Goal: Task Accomplishment & Management: Complete application form

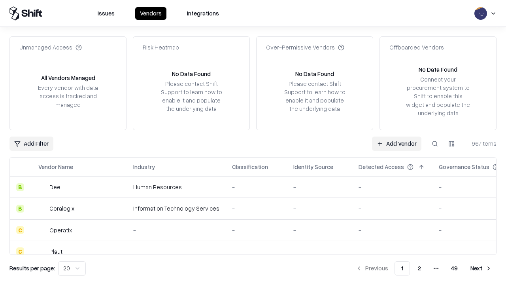
click at [396, 143] on link "Add Vendor" at bounding box center [396, 143] width 49 height 14
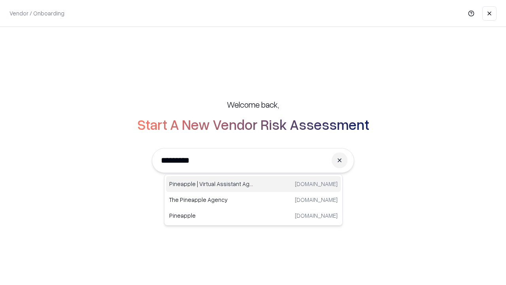
click at [253, 184] on div "Pineapple | Virtual Assistant Agency [DOMAIN_NAME]" at bounding box center [253, 184] width 175 height 16
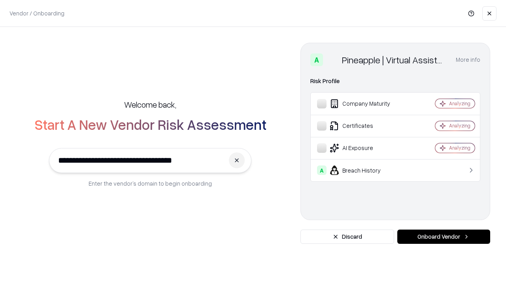
type input "**********"
click at [444, 236] on button "Onboard Vendor" at bounding box center [443, 236] width 93 height 14
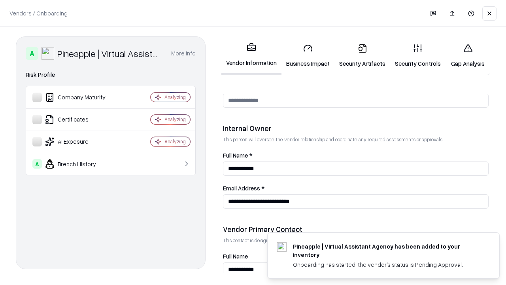
scroll to position [410, 0]
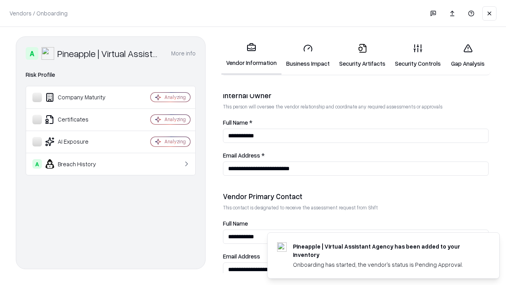
click at [362, 55] on link "Security Artifacts" at bounding box center [362, 55] width 56 height 37
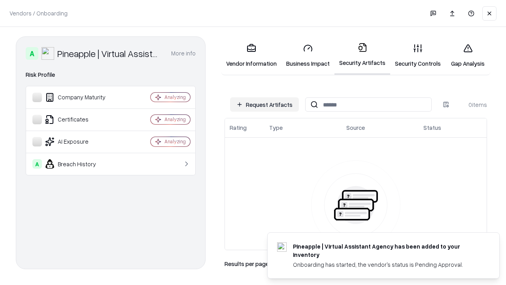
click at [264, 104] on button "Request Artifacts" at bounding box center [264, 104] width 69 height 14
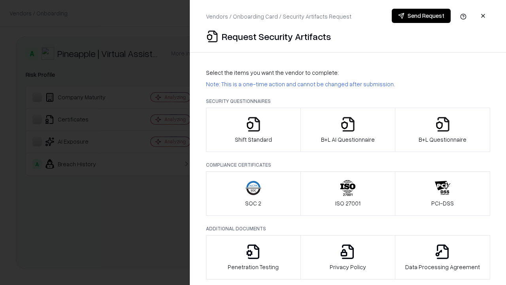
click at [442, 130] on icon "button" at bounding box center [443, 124] width 16 height 16
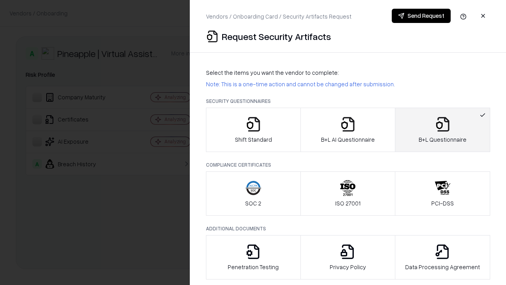
click at [347, 130] on icon "button" at bounding box center [348, 124] width 16 height 16
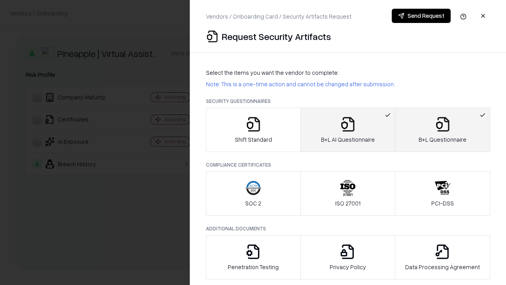
click at [421, 16] on button "Send Request" at bounding box center [421, 16] width 59 height 14
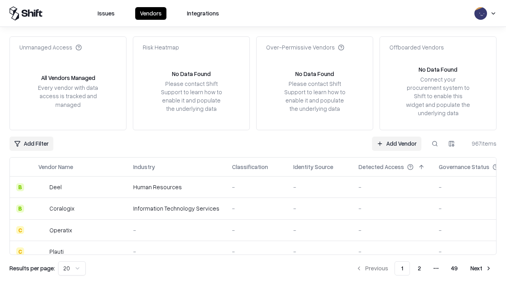
click at [435, 143] on button at bounding box center [435, 143] width 14 height 14
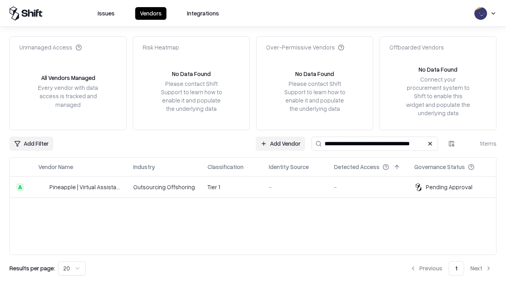
type input "**********"
click at [258, 187] on td "Tier 1" at bounding box center [231, 186] width 61 height 21
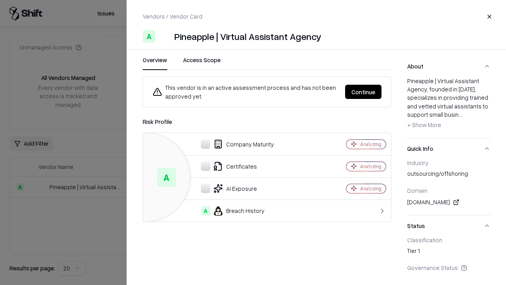
click at [363, 92] on button "Continue" at bounding box center [363, 92] width 36 height 14
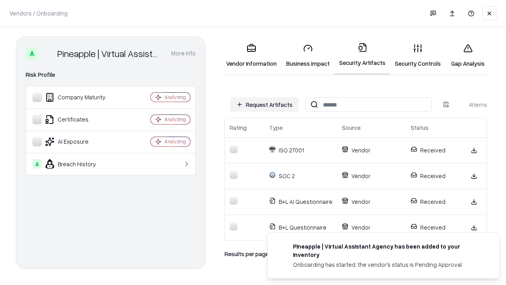
click at [468, 55] on link "Gap Analysis" at bounding box center [468, 55] width 45 height 37
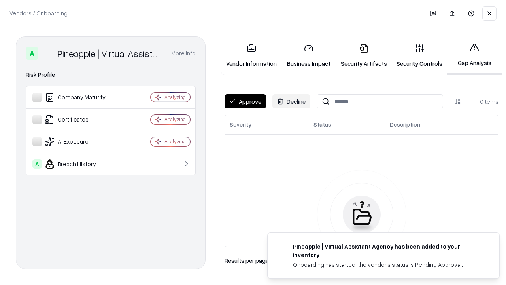
click at [245, 101] on button "Approve" at bounding box center [246, 101] width 42 height 14
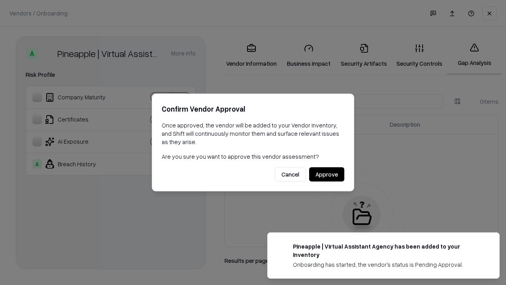
click at [327, 174] on button "Approve" at bounding box center [326, 174] width 35 height 14
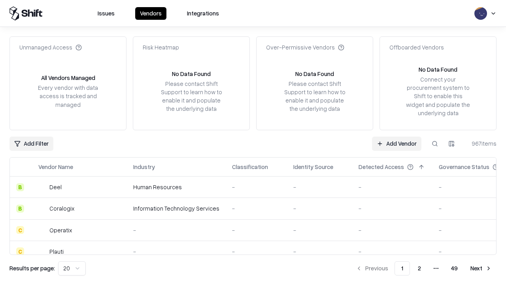
type input "**********"
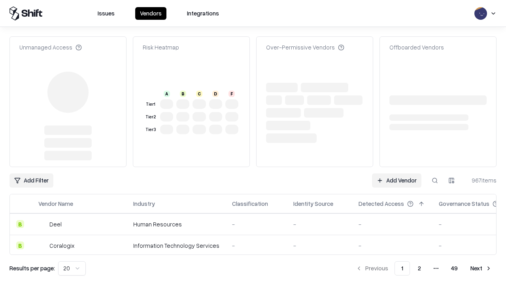
click at [396, 173] on link "Add Vendor" at bounding box center [396, 180] width 49 height 14
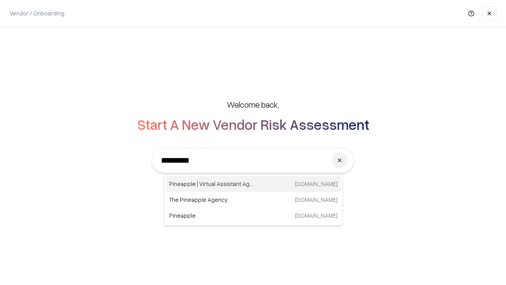
click at [253, 184] on div "Pineapple | Virtual Assistant Agency [DOMAIN_NAME]" at bounding box center [253, 184] width 175 height 16
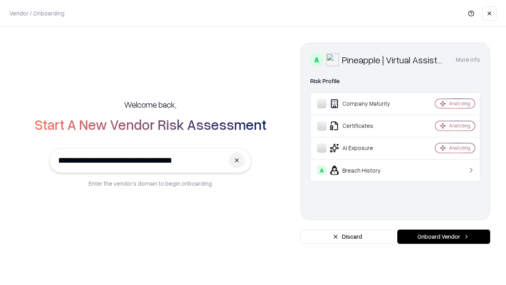
type input "**********"
click at [444, 236] on button "Onboard Vendor" at bounding box center [443, 236] width 93 height 14
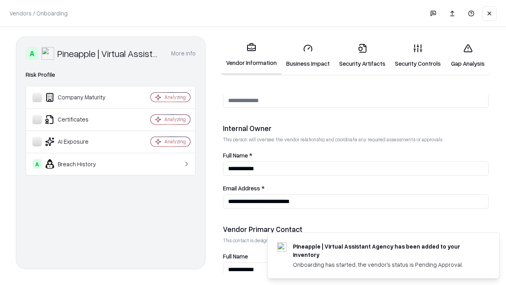
scroll to position [410, 0]
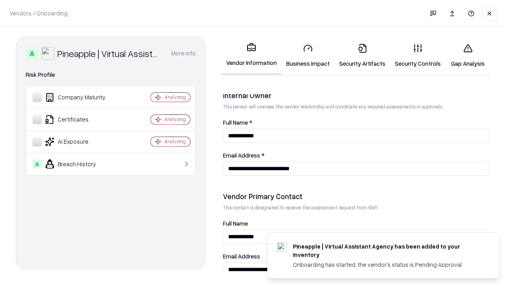
click at [468, 55] on link "Gap Analysis" at bounding box center [468, 55] width 45 height 37
